Goal: Task Accomplishment & Management: Manage account settings

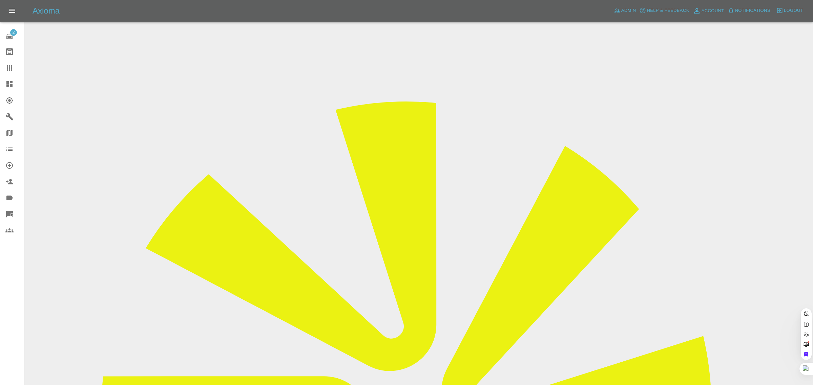
paste input "gill.thurston@btinternet.com"
type input "gill.thurston@btinternet.co"
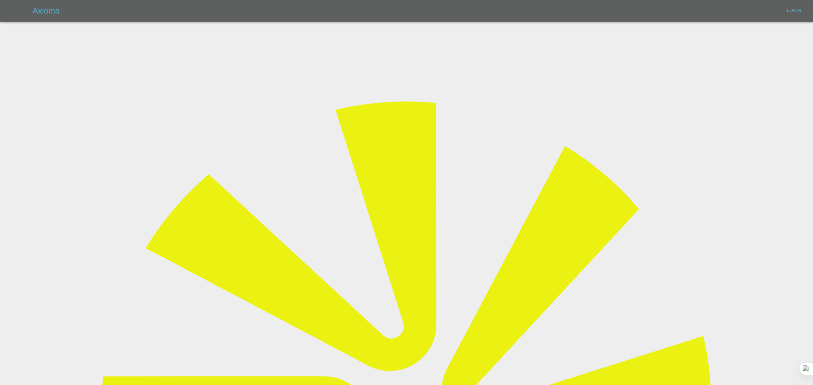
type input "bookkeeping@fifoaccounting.com"
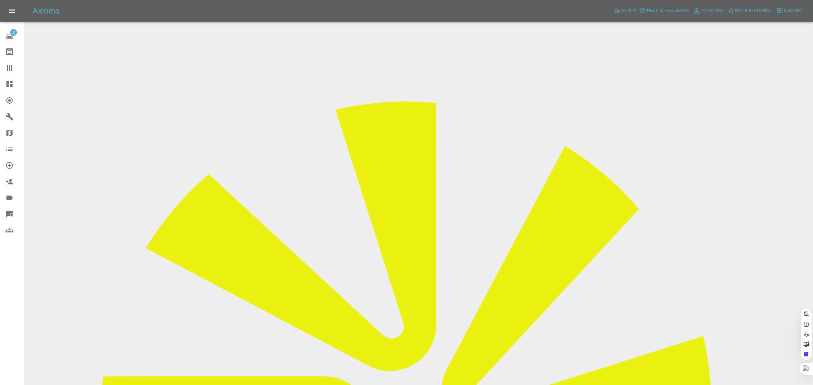
paste input "gill.thurston@btinternet.com"
type input "gill.thurston@btinternet.co"
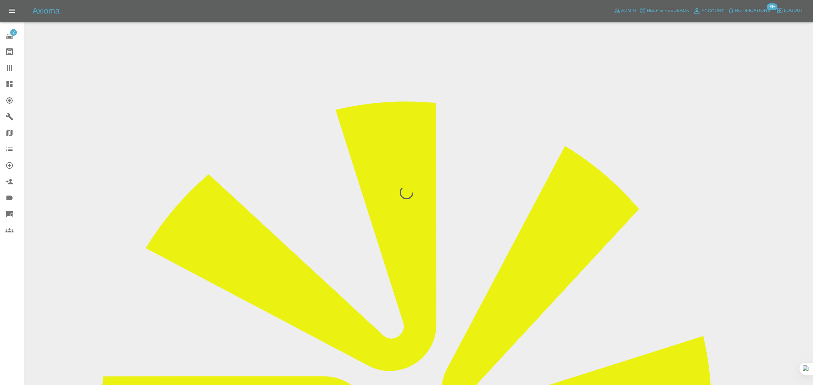
click at [5, 299] on div "2 Repair home Bodyshop home Claims Dashboard Explorer Garages Map Organization …" at bounding box center [12, 192] width 24 height 385
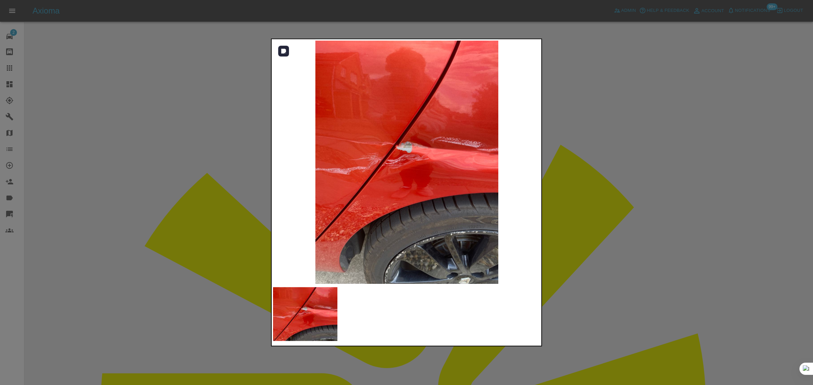
click at [448, 174] on img at bounding box center [406, 162] width 267 height 243
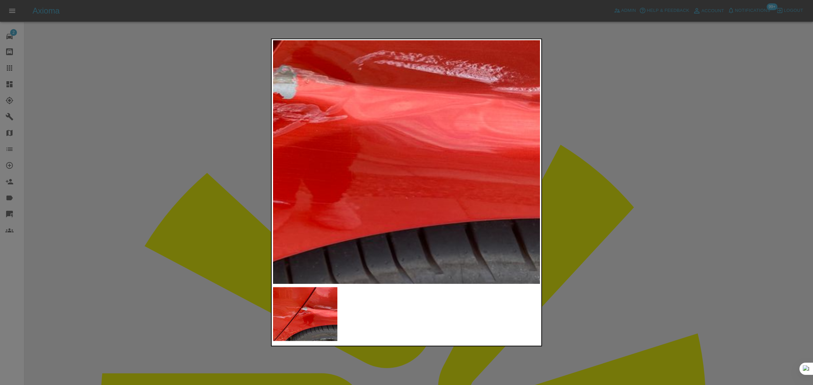
drag, startPoint x: 620, startPoint y: 160, endPoint x: 620, endPoint y: 165, distance: 4.4
click at [621, 160] on div at bounding box center [406, 192] width 813 height 385
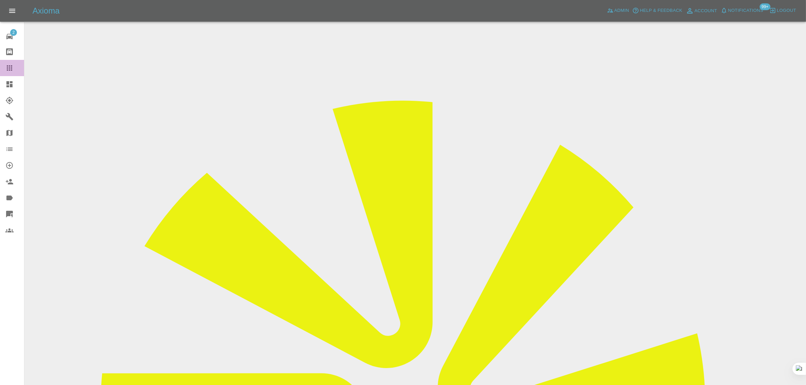
click at [14, 68] on div at bounding box center [14, 68] width 19 height 8
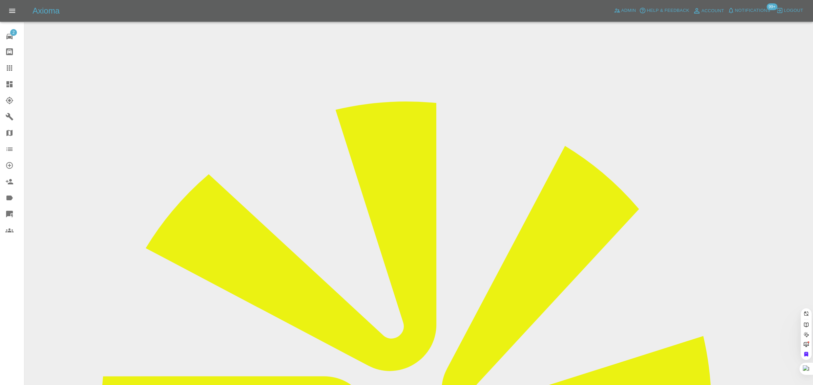
paste input "oceandreams313@gmail.com"
type input "oceandreams313@gmail.com"
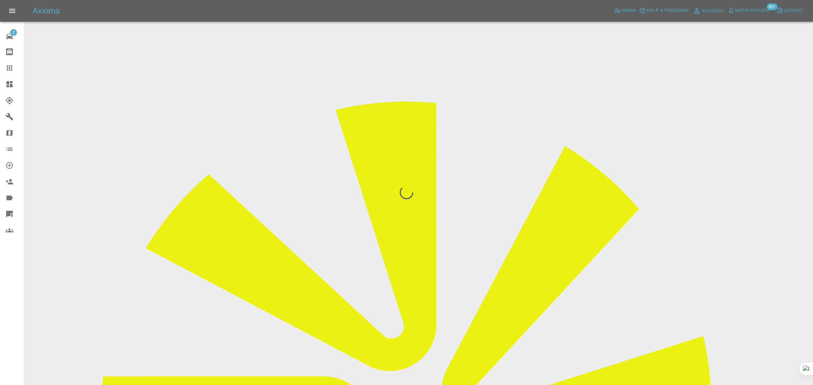
click at [0, 293] on div "2 Repair home Bodyshop home Claims Dashboard Explorer Garages Map Organization …" at bounding box center [12, 192] width 24 height 385
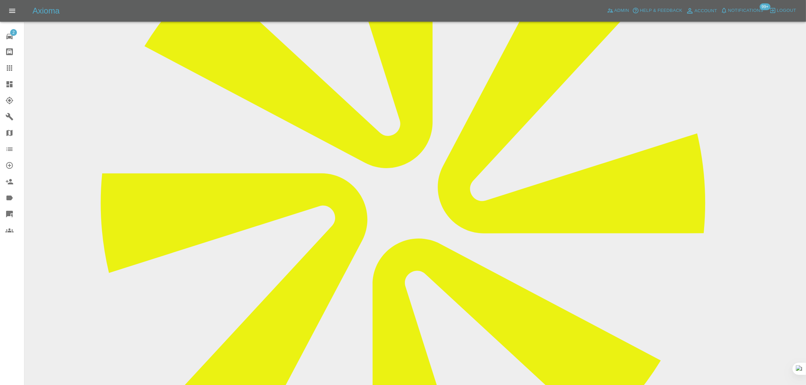
scroll to position [42, 0]
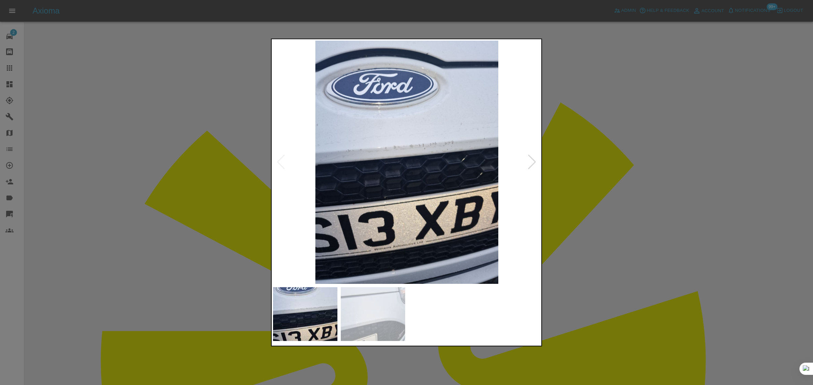
click at [607, 169] on div at bounding box center [406, 192] width 813 height 385
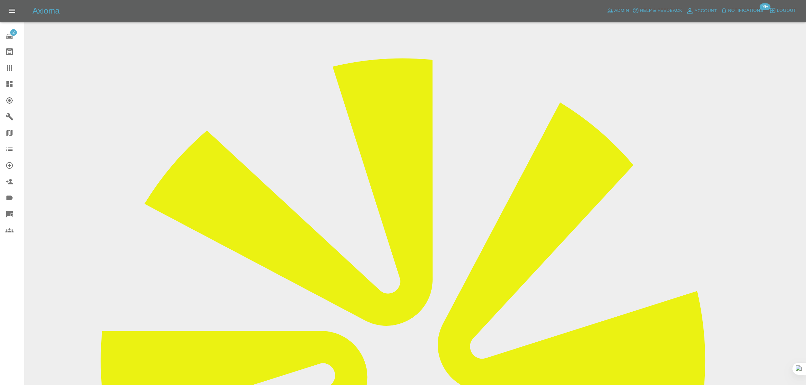
click at [6, 70] on icon at bounding box center [9, 68] width 8 height 8
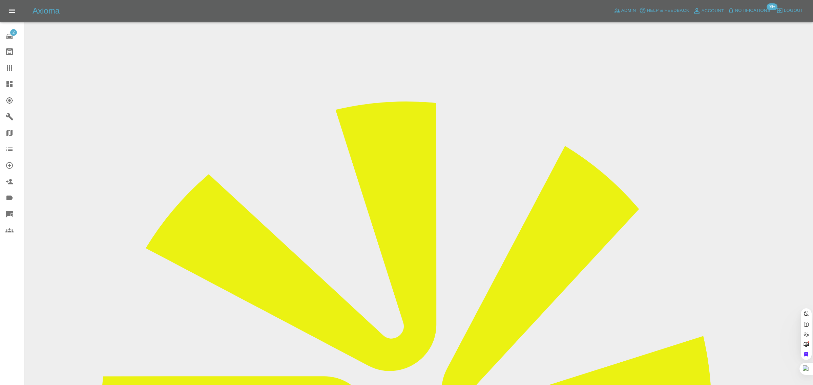
paste input "jontiward45@btinternet.com"
type input "jontiward45@btinternet.com"
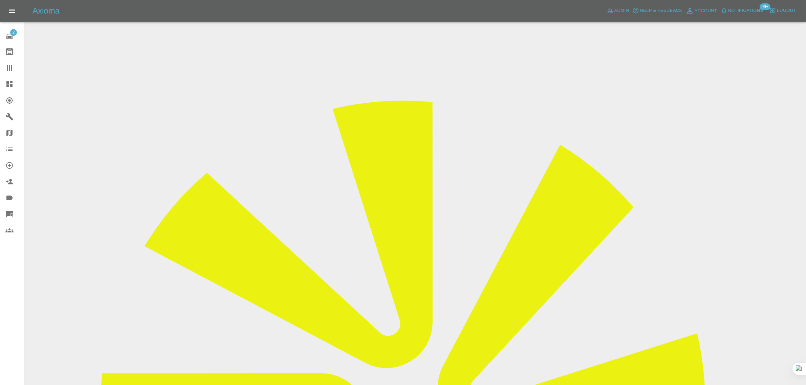
click at [0, 0] on input "Choose images" at bounding box center [0, 0] width 0 height 0
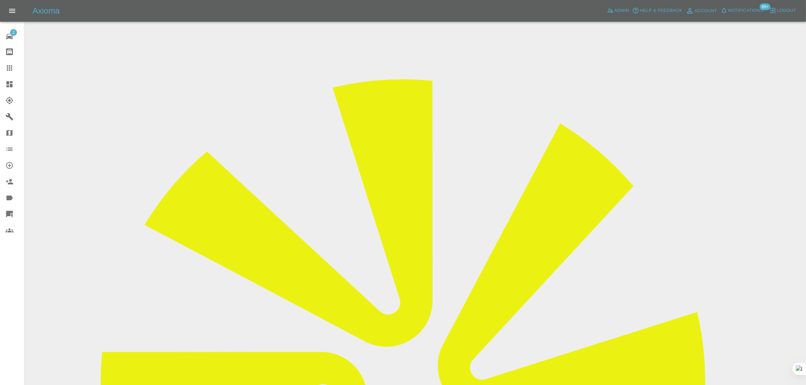
scroll to position [33, 0]
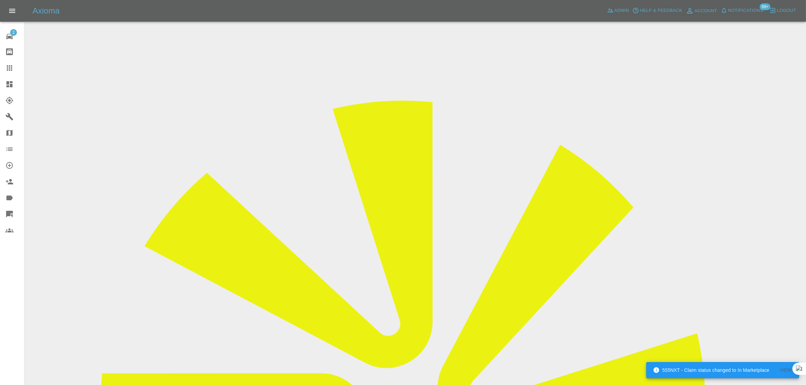
click at [16, 70] on div at bounding box center [14, 68] width 19 height 8
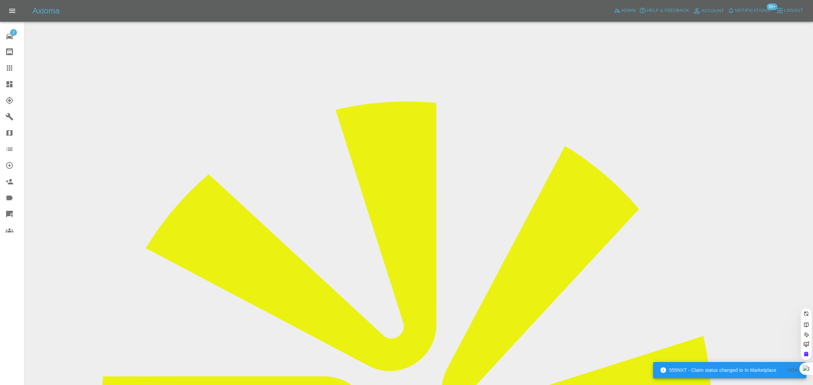
paste input "SamEvans@lookers.co.uk"
type input "SamEvans@lookers.co.uk"
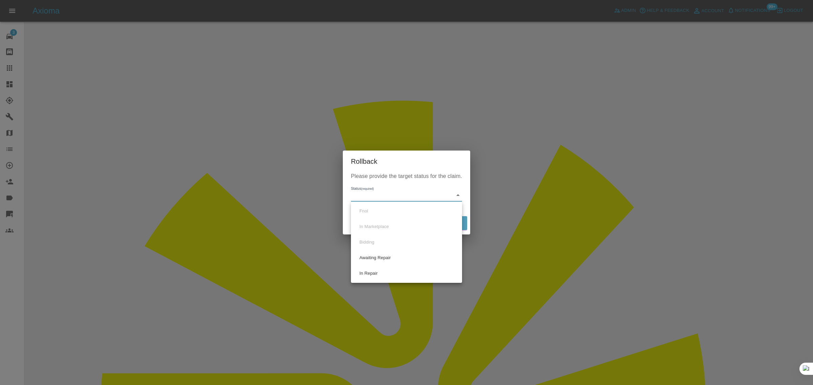
click at [654, 202] on div at bounding box center [406, 192] width 813 height 385
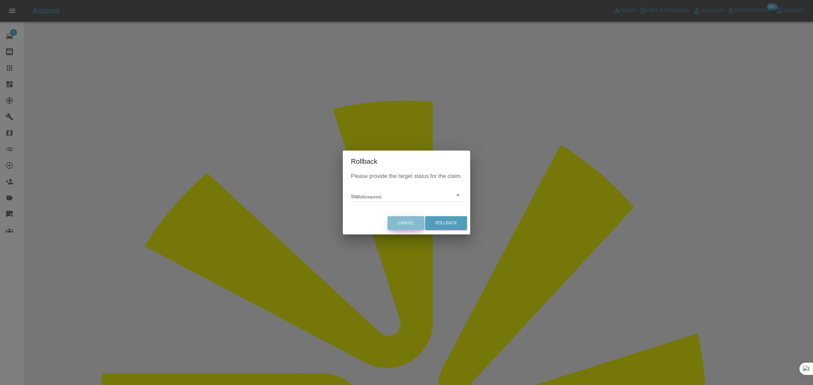
click at [402, 225] on button "Cancel" at bounding box center [405, 223] width 37 height 14
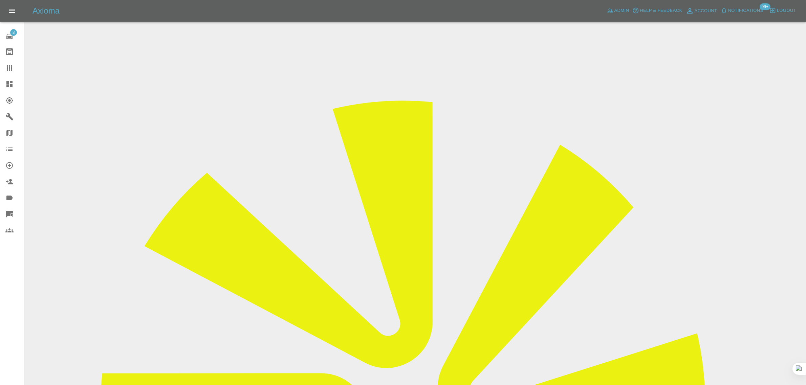
drag, startPoint x: 407, startPoint y: 225, endPoint x: 479, endPoint y: 223, distance: 71.8
copy tr "jenniferbusfield4@gmail.com"
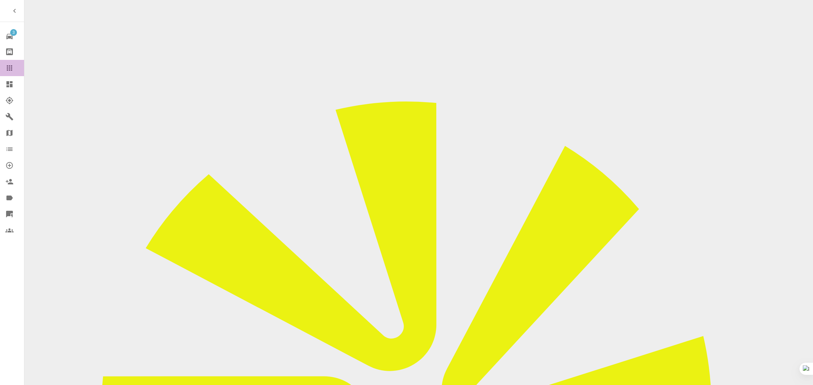
click at [12, 70] on icon at bounding box center [9, 67] width 5 height 5
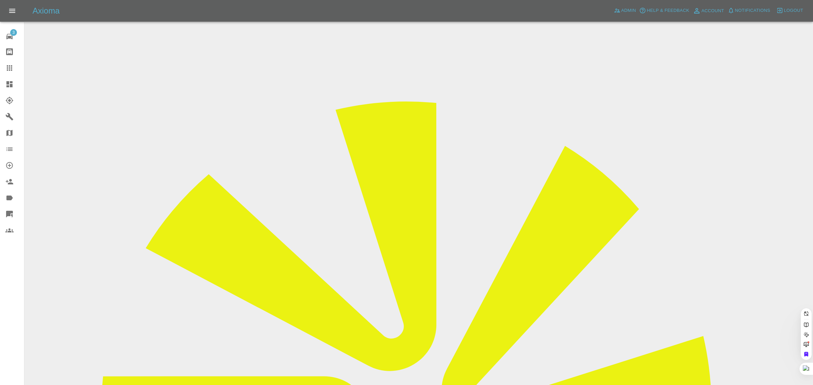
paste input "markburnell33@yahoo.co.uk"
type input "markburnell33@yahoo.co.uk"
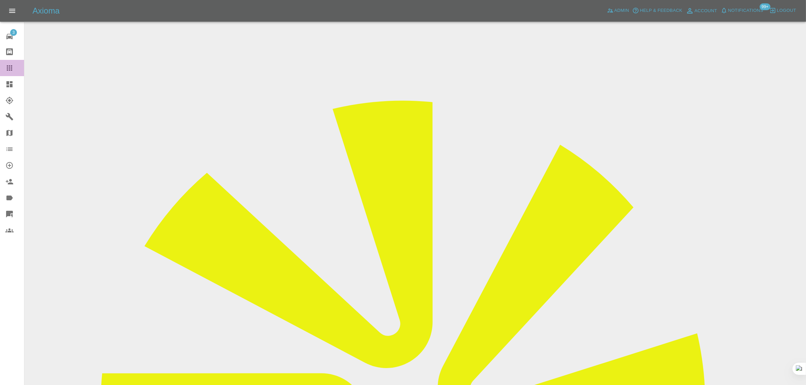
click at [10, 69] on icon at bounding box center [9, 68] width 8 height 8
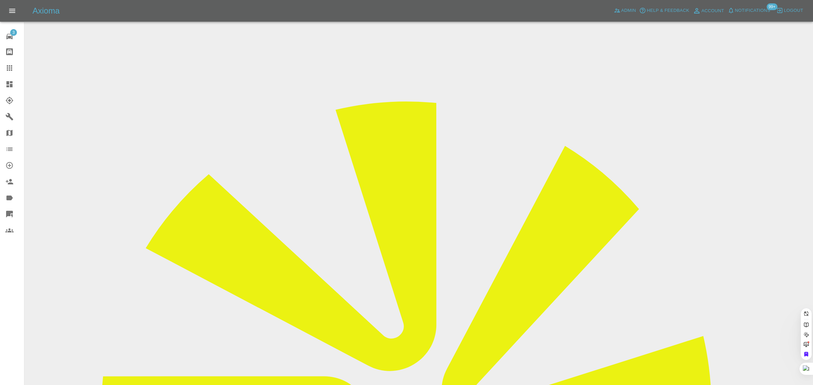
paste input "doyal@sky.com"
type input "doyal@sky.com"
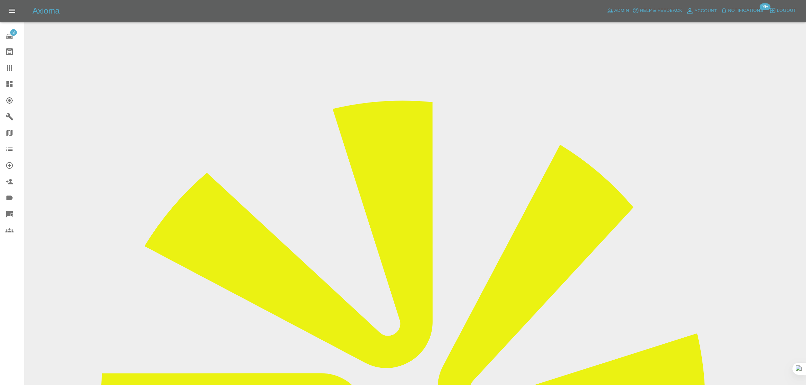
click at [9, 66] on icon at bounding box center [9, 67] width 5 height 5
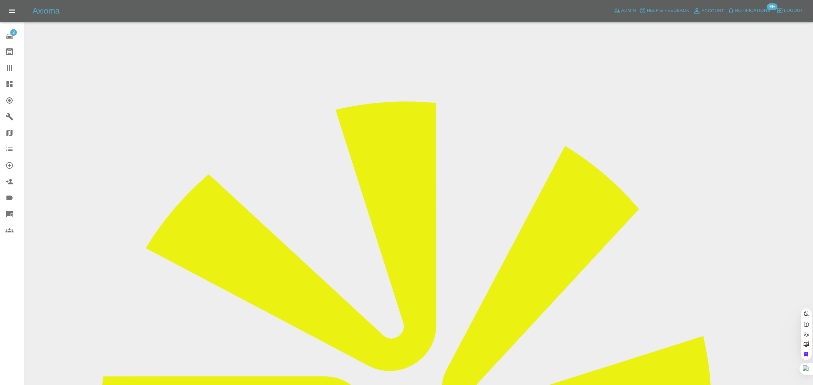
paste input "matthewslee0000@gmail.com"
type input "matthewslee0000@gmail.com"
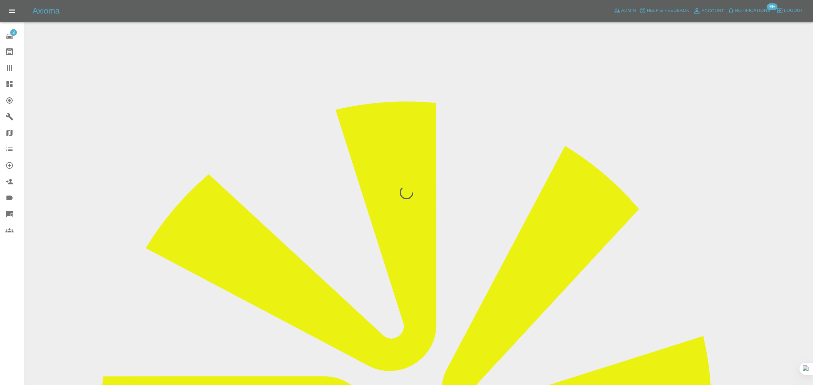
click at [8, 294] on div "3 Repair home Bodyshop home Claims Dashboard Explorer Garages Map Organization …" at bounding box center [12, 192] width 24 height 385
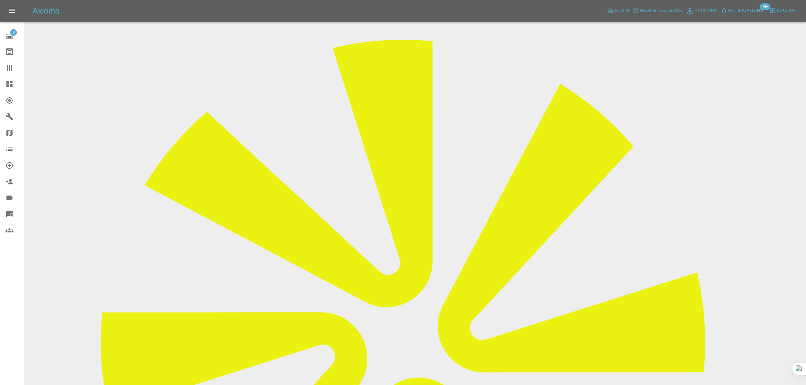
scroll to position [42, 0]
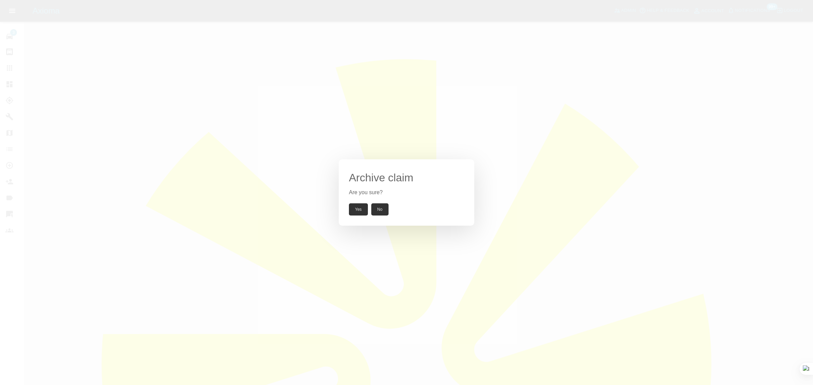
click at [354, 210] on button "Yes" at bounding box center [358, 209] width 19 height 12
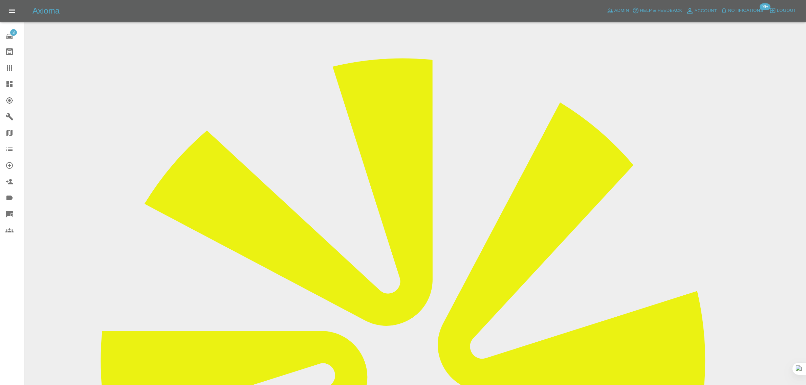
click at [2, 66] on link "Claims" at bounding box center [12, 68] width 24 height 16
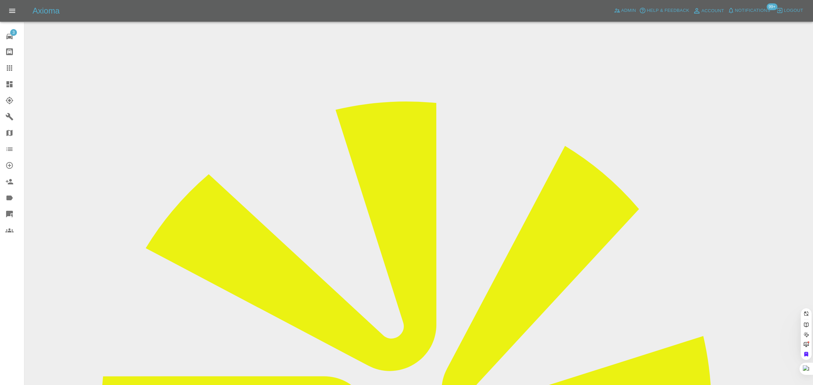
paste input "aymanrashid@icloud.com"
type input "aymanrashid@icloud.com"
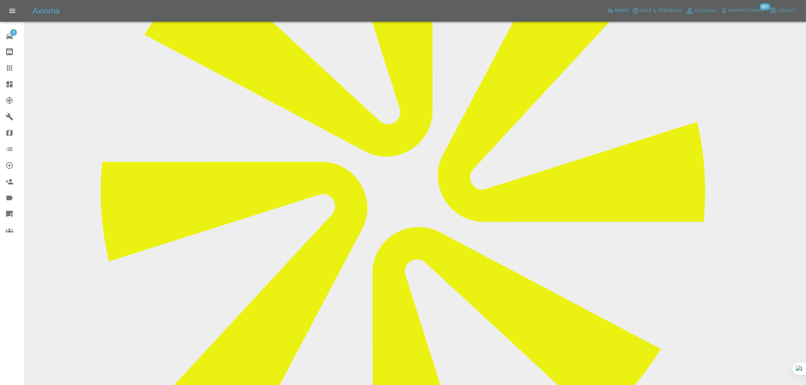
scroll to position [381, 0]
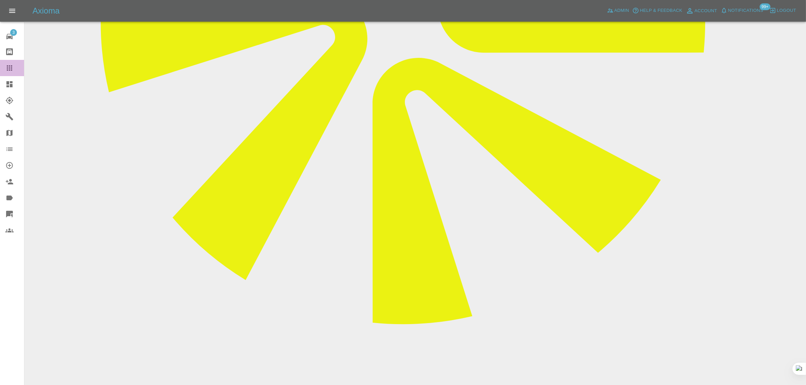
click at [15, 66] on div at bounding box center [14, 68] width 19 height 8
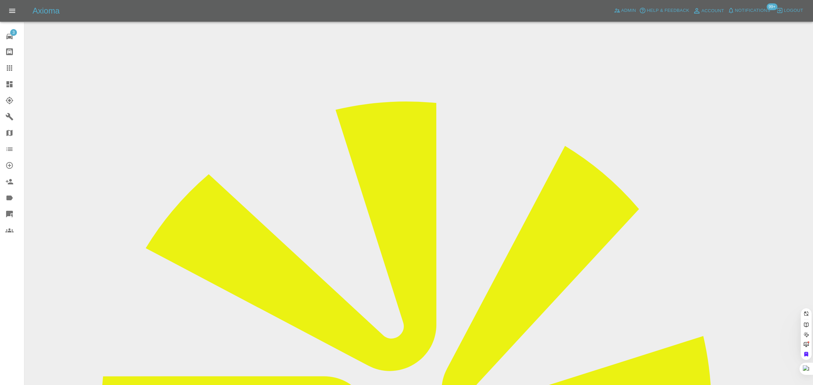
paste input "YT18 HCD"
type input "YT18 HCD"
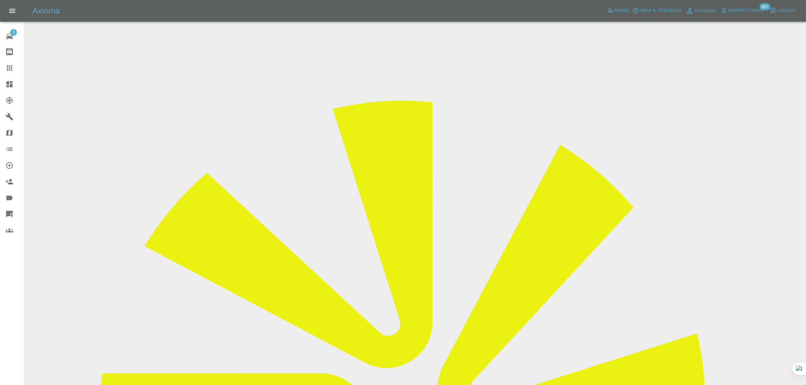
drag, startPoint x: 637, startPoint y: 103, endPoint x: 682, endPoint y: 103, distance: 45.7
copy td "Northwest Smart Re"
drag, startPoint x: 407, startPoint y: 230, endPoint x: 489, endPoint y: 228, distance: 82.0
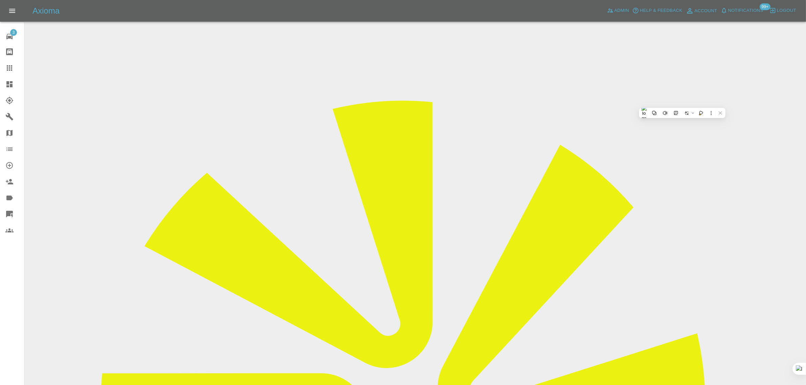
copy td "[PERSON_NAME][EMAIL_ADDRESS][PERSON_NAME][DOMAIN_NAME]"
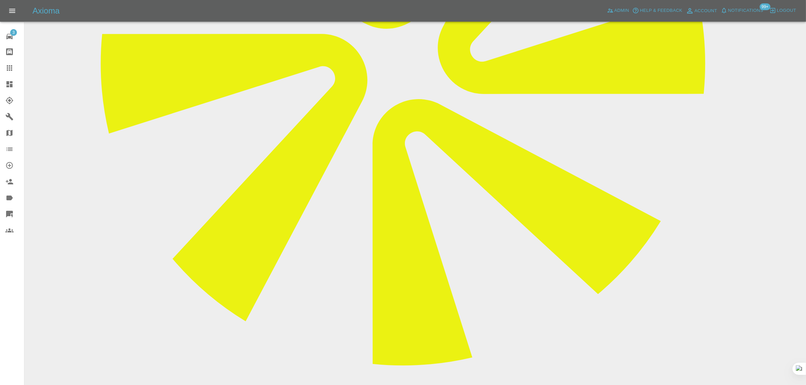
scroll to position [412, 0]
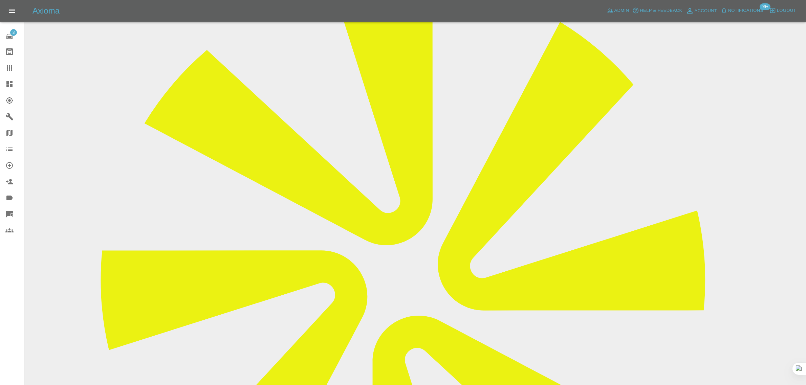
scroll to position [116, 0]
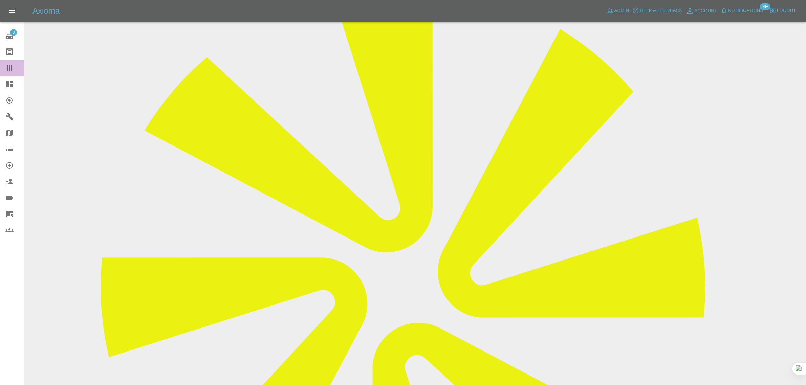
click at [13, 73] on link "Claims" at bounding box center [12, 68] width 24 height 16
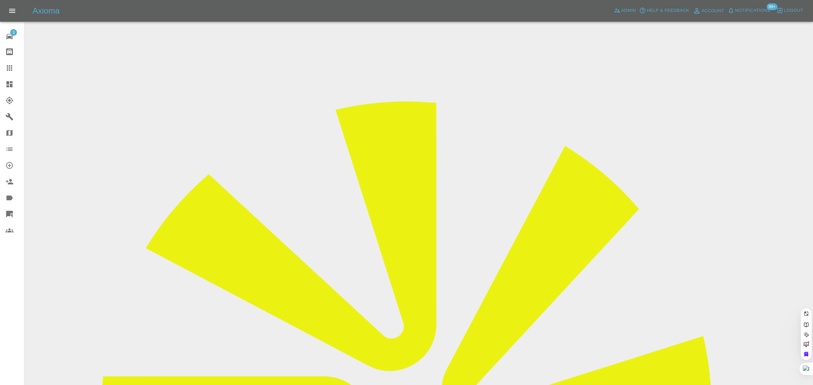
paste input "oceandreams313@gmail.com"
type input "oceandreams313@gmail.co"
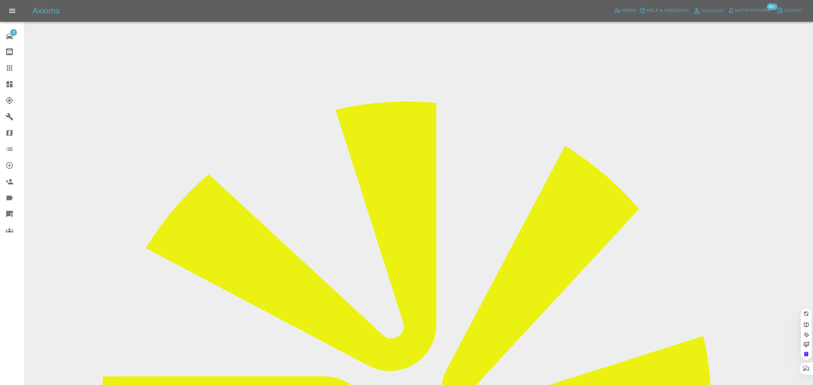
scroll to position [0, 12]
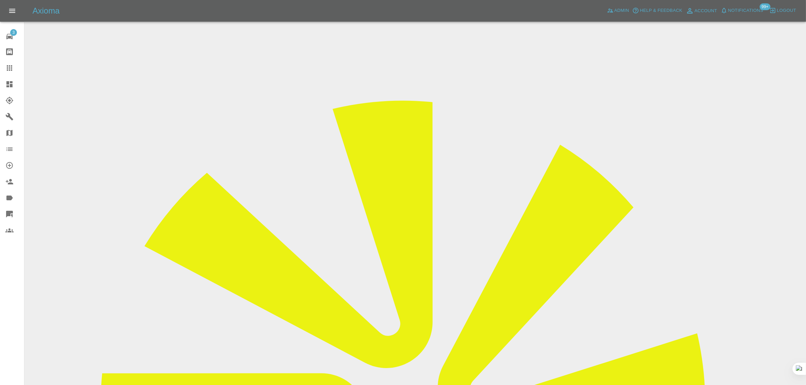
click at [13, 69] on icon at bounding box center [9, 68] width 8 height 8
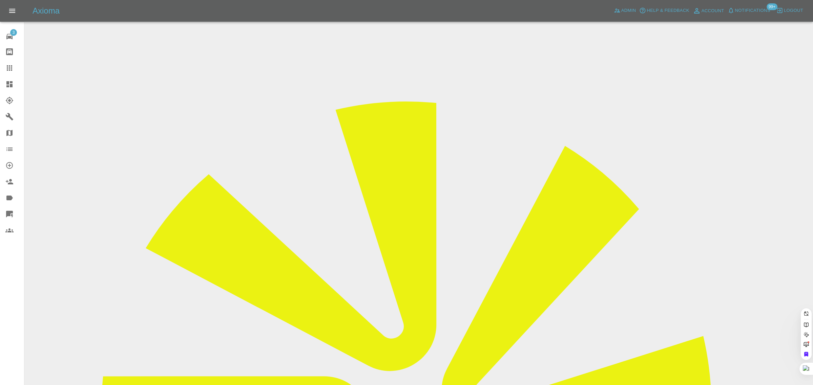
paste input "jenniferbusfield4@gmail.com"
type input "jenniferbusfield4@gmail.co"
